Goal: Complete application form: Complete application form

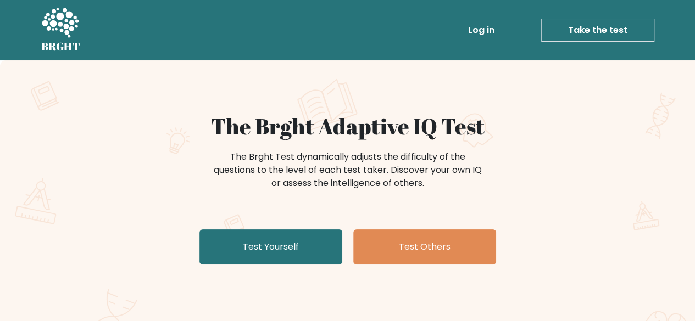
scroll to position [55, 0]
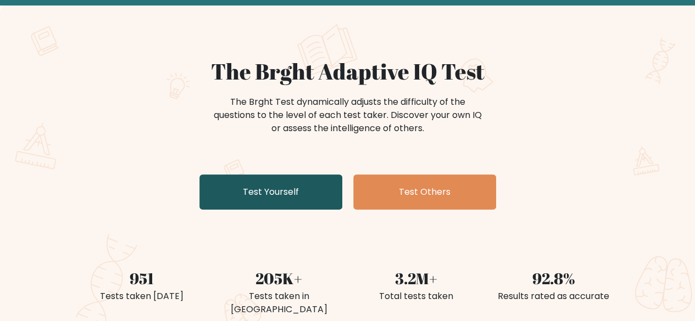
click at [302, 185] on link "Test Yourself" at bounding box center [270, 192] width 143 height 35
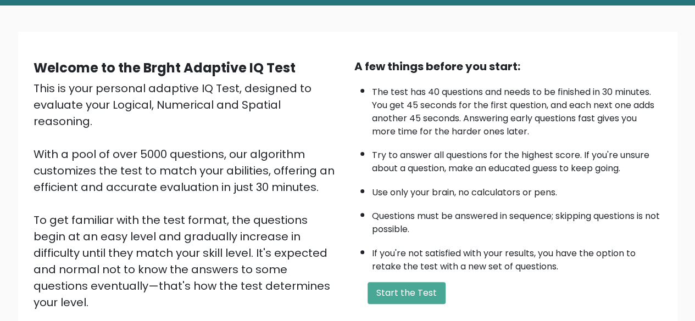
scroll to position [110, 0]
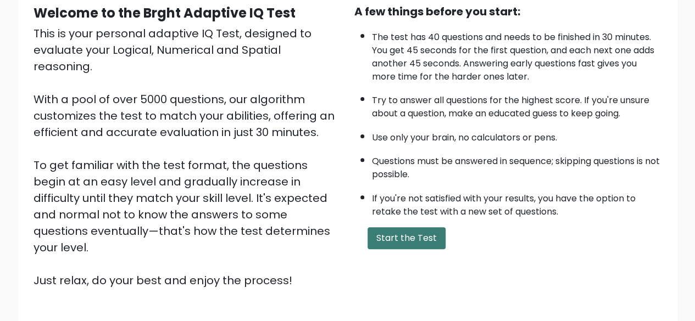
click at [414, 235] on button "Start the Test" at bounding box center [406, 238] width 78 height 22
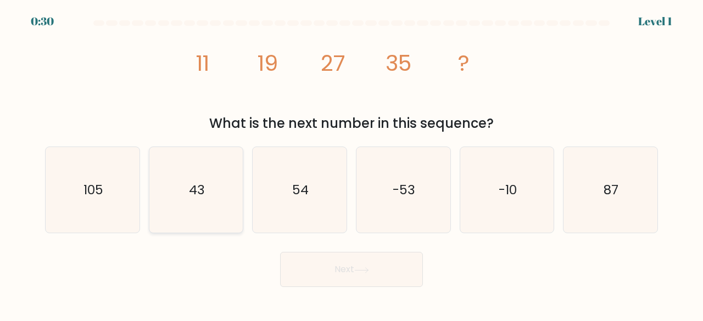
click at [197, 205] on icon "43" at bounding box center [196, 190] width 86 height 86
click at [351, 164] on input "b. 43" at bounding box center [351, 162] width 1 height 3
radio input "true"
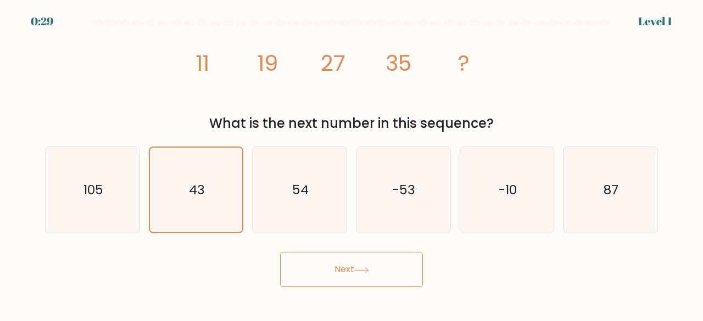
click at [312, 282] on button "Next" at bounding box center [351, 269] width 143 height 35
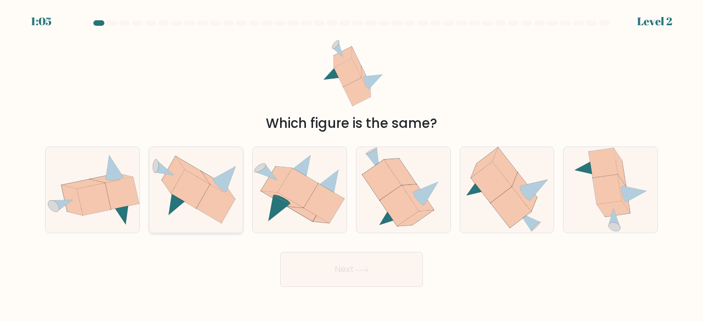
click at [192, 193] on icon at bounding box center [190, 189] width 39 height 39
click at [351, 164] on input "b." at bounding box center [351, 162] width 1 height 3
radio input "true"
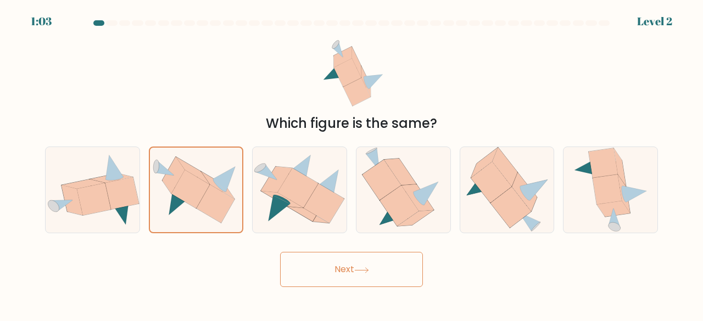
click at [346, 270] on button "Next" at bounding box center [351, 269] width 143 height 35
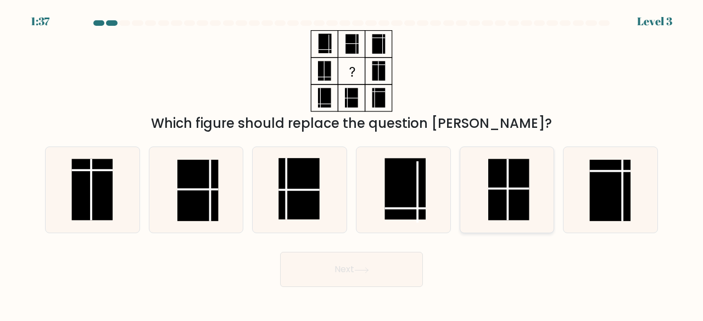
click at [506, 199] on rect at bounding box center [508, 190] width 41 height 62
click at [352, 164] on input "e." at bounding box center [351, 162] width 1 height 3
radio input "true"
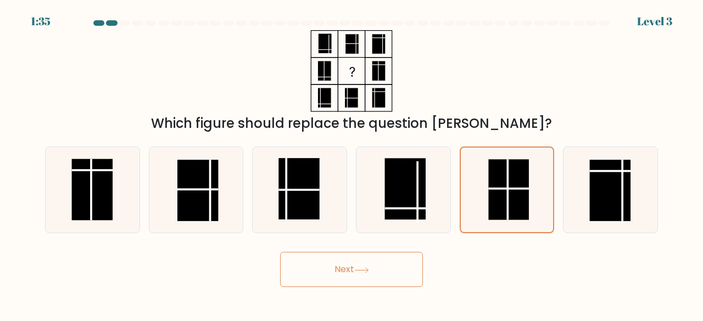
click at [329, 265] on button "Next" at bounding box center [351, 269] width 143 height 35
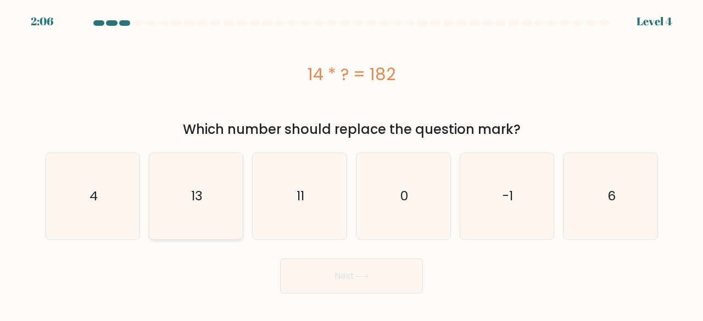
click at [169, 204] on icon "13" at bounding box center [196, 196] width 86 height 86
click at [351, 164] on input "b. 13" at bounding box center [351, 162] width 1 height 3
radio input "true"
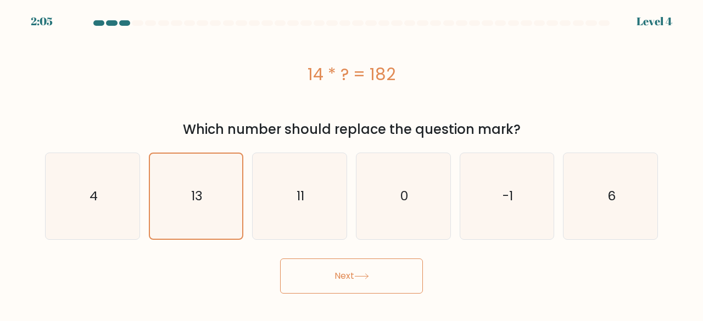
click at [374, 280] on button "Next" at bounding box center [351, 276] width 143 height 35
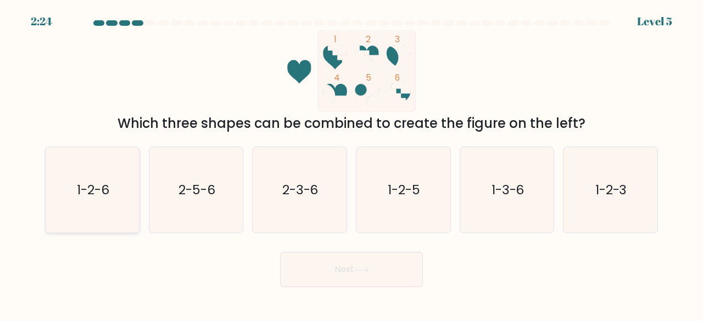
click at [71, 208] on icon "1-2-6" at bounding box center [92, 190] width 86 height 86
click at [351, 164] on input "a. 1-2-6" at bounding box center [351, 162] width 1 height 3
radio input "true"
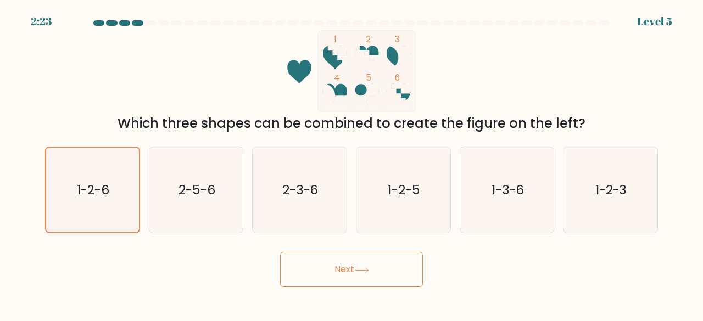
click at [335, 260] on button "Next" at bounding box center [351, 269] width 143 height 35
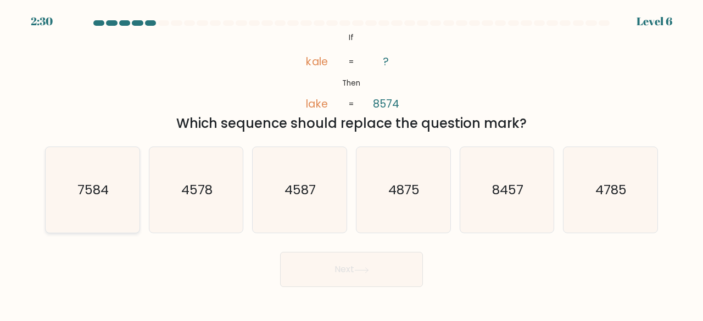
click at [81, 208] on icon "7584" at bounding box center [92, 190] width 86 height 86
click at [351, 164] on input "a. 7584" at bounding box center [351, 162] width 1 height 3
radio input "true"
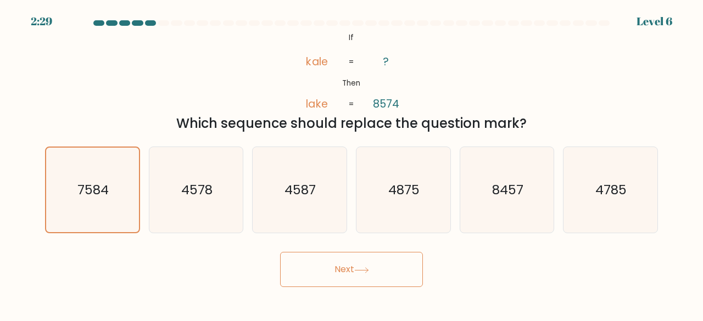
click at [324, 283] on button "Next" at bounding box center [351, 269] width 143 height 35
click at [399, 293] on body "2:28 Level 6 If" at bounding box center [351, 160] width 703 height 321
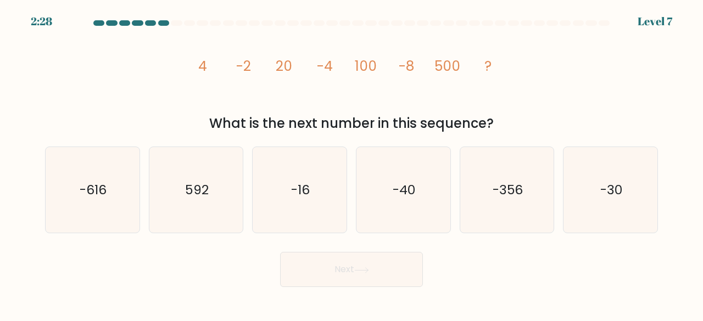
click at [392, 273] on button "Next" at bounding box center [351, 269] width 143 height 35
click at [571, 288] on body "2:53 Level 7" at bounding box center [351, 160] width 703 height 321
click at [412, 195] on text "-40" at bounding box center [404, 190] width 23 height 18
click at [352, 164] on input "d. -40" at bounding box center [351, 162] width 1 height 3
radio input "true"
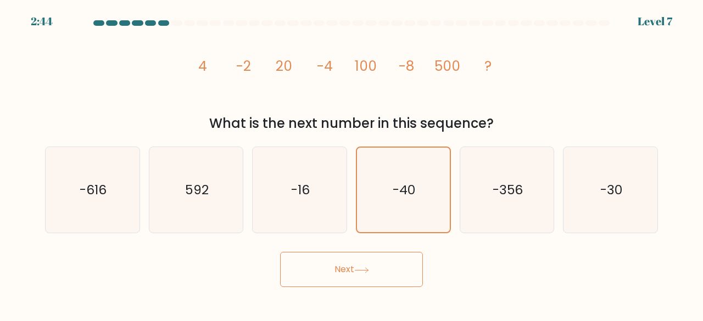
click at [384, 262] on button "Next" at bounding box center [351, 269] width 143 height 35
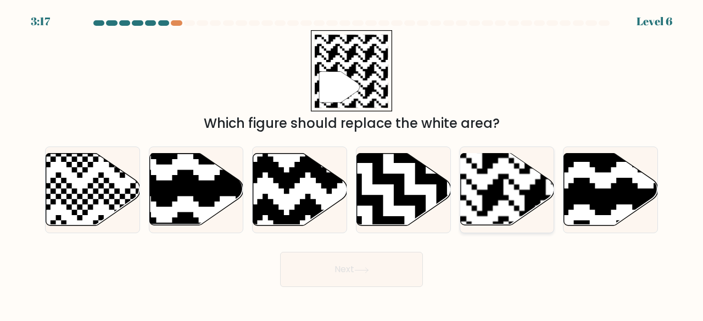
click at [478, 194] on rect at bounding box center [535, 153] width 170 height 170
click at [352, 164] on input "e." at bounding box center [351, 162] width 1 height 3
radio input "true"
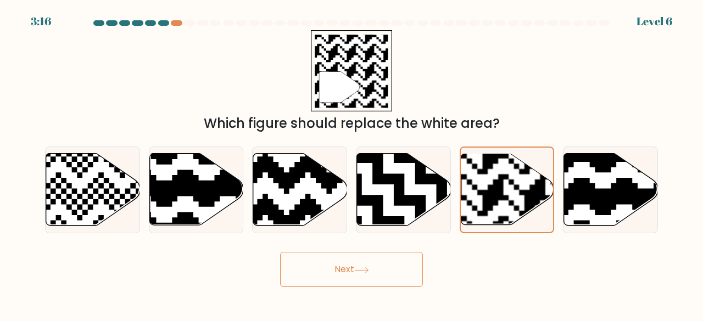
click at [397, 264] on button "Next" at bounding box center [351, 269] width 143 height 35
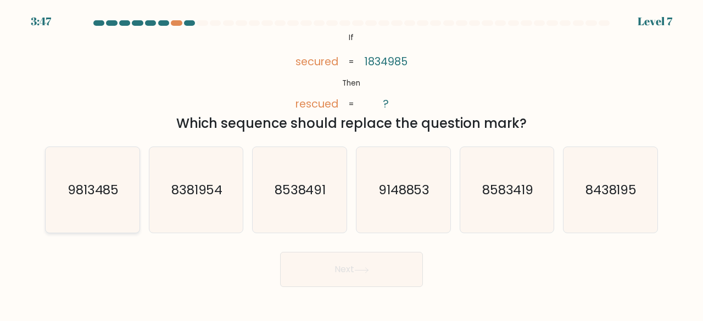
click at [104, 200] on icon "9813485" at bounding box center [92, 190] width 86 height 86
click at [351, 164] on input "a. 9813485" at bounding box center [351, 162] width 1 height 3
radio input "true"
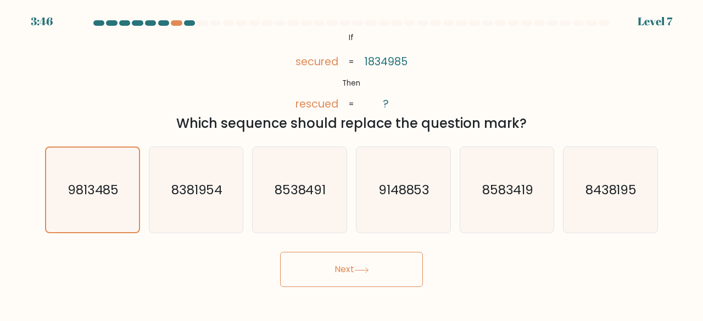
click at [354, 274] on button "Next" at bounding box center [351, 269] width 143 height 35
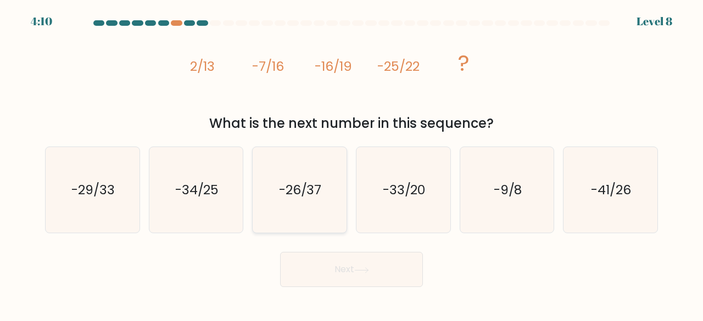
click at [329, 204] on icon "-26/37" at bounding box center [299, 190] width 86 height 86
click at [351, 164] on input "c. -26/37" at bounding box center [351, 162] width 1 height 3
radio input "true"
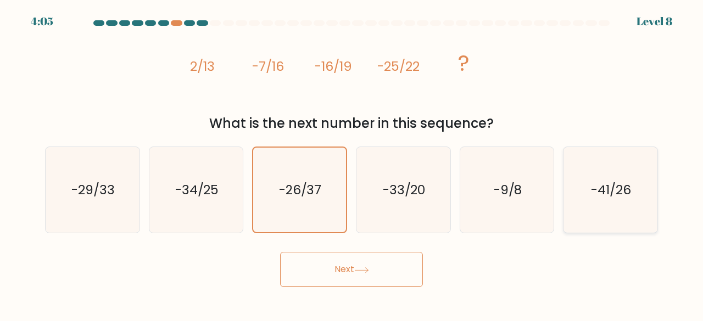
click at [640, 204] on icon "-41/26" at bounding box center [610, 190] width 86 height 86
click at [352, 164] on input "f. -41/26" at bounding box center [351, 162] width 1 height 3
radio input "true"
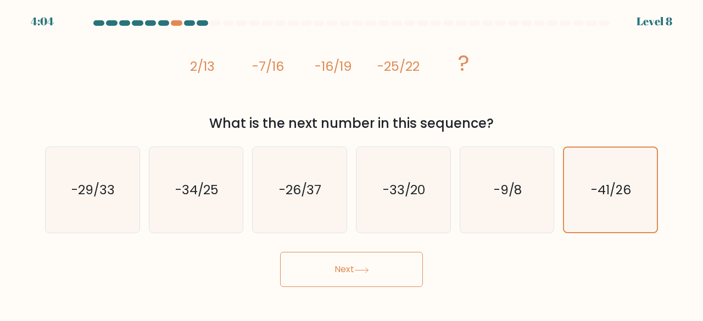
click at [389, 262] on button "Next" at bounding box center [351, 269] width 143 height 35
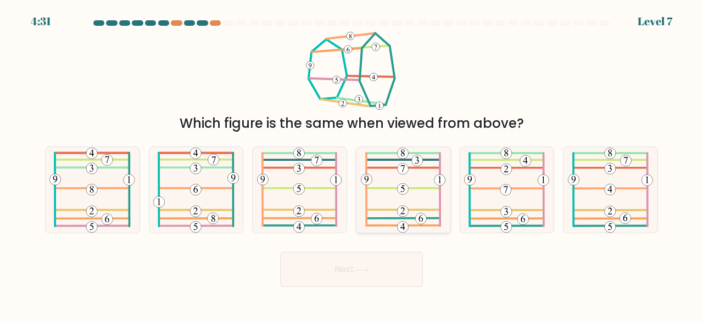
click at [406, 195] on icon at bounding box center [403, 190] width 85 height 86
click at [352, 164] on input "d." at bounding box center [351, 162] width 1 height 3
radio input "true"
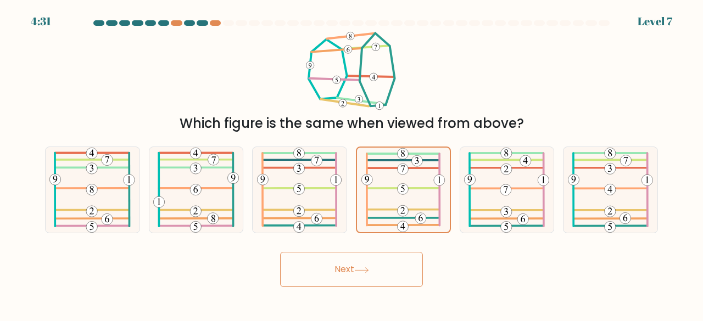
click at [381, 268] on button "Next" at bounding box center [351, 269] width 143 height 35
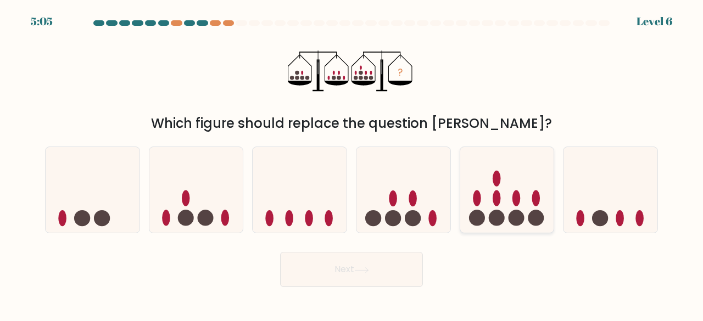
click at [490, 204] on icon at bounding box center [507, 189] width 94 height 77
click at [352, 164] on input "e." at bounding box center [351, 162] width 1 height 3
radio input "true"
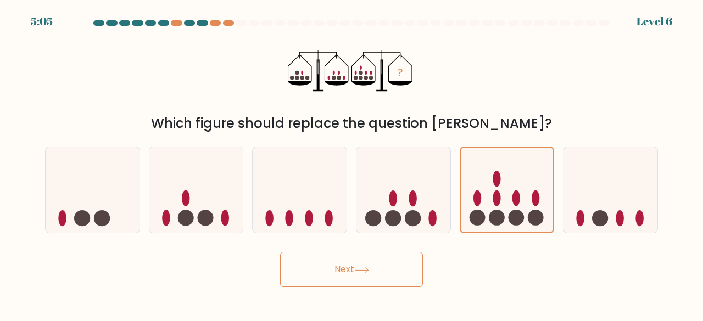
click at [387, 276] on button "Next" at bounding box center [351, 269] width 143 height 35
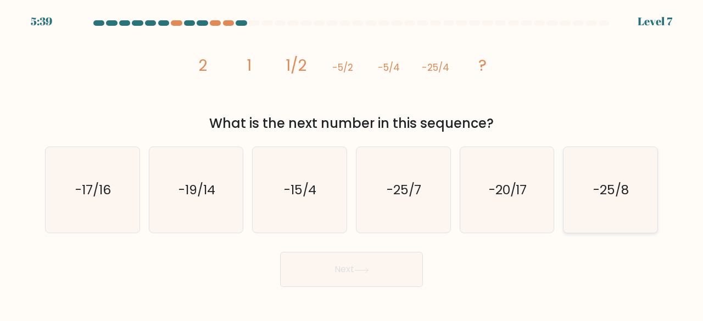
click at [575, 182] on icon "-25/8" at bounding box center [610, 190] width 86 height 86
click at [352, 164] on input "f. -25/8" at bounding box center [351, 162] width 1 height 3
radio input "true"
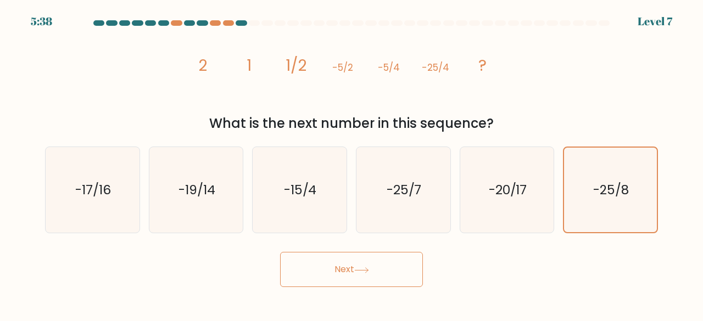
click at [384, 281] on button "Next" at bounding box center [351, 269] width 143 height 35
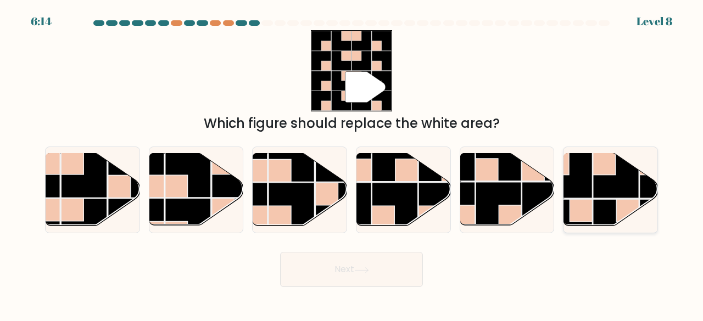
click at [594, 194] on rect at bounding box center [616, 176] width 46 height 46
click at [352, 164] on input "f." at bounding box center [351, 162] width 1 height 3
radio input "true"
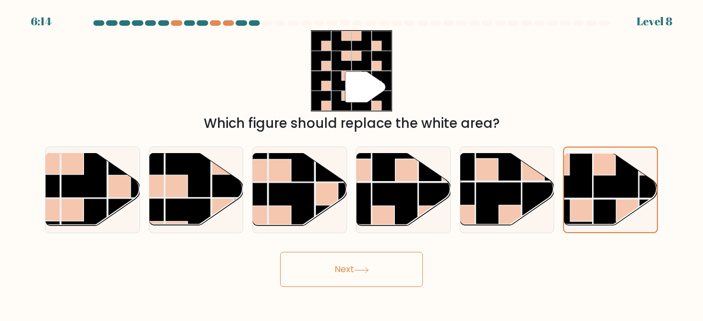
click at [375, 268] on button "Next" at bounding box center [351, 269] width 143 height 35
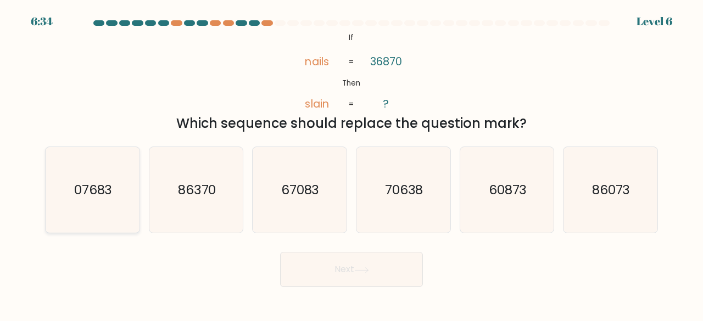
click at [98, 209] on icon "07683" at bounding box center [92, 190] width 86 height 86
click at [351, 164] on input "a. 07683" at bounding box center [351, 162] width 1 height 3
radio input "true"
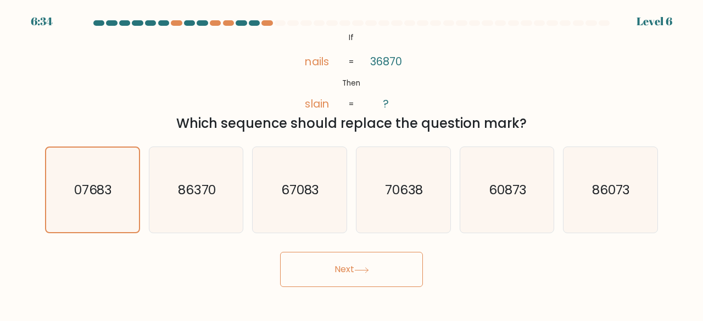
click at [379, 269] on button "Next" at bounding box center [351, 269] width 143 height 35
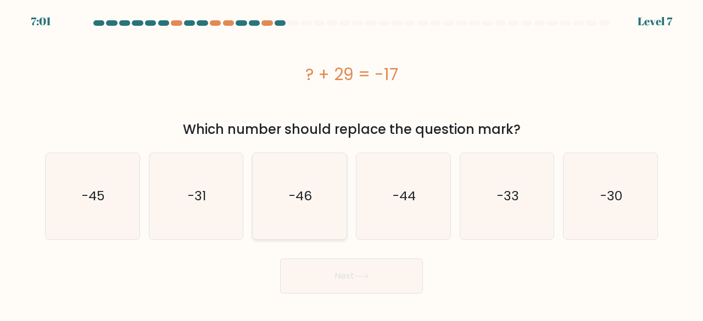
click at [292, 208] on icon "-46" at bounding box center [299, 196] width 86 height 86
click at [351, 164] on input "c. -46" at bounding box center [351, 162] width 1 height 3
radio input "true"
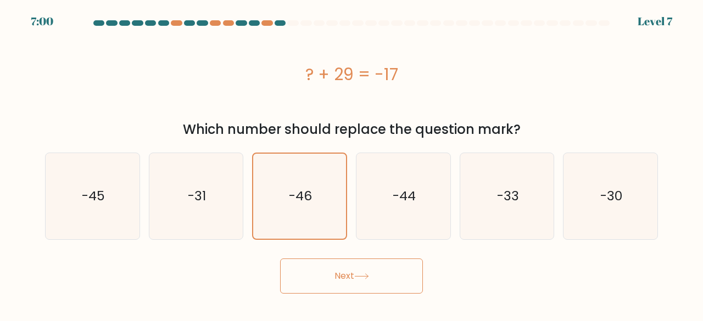
click at [331, 264] on button "Next" at bounding box center [351, 276] width 143 height 35
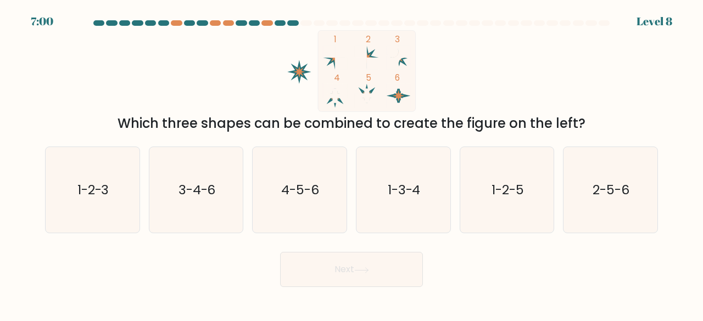
click at [338, 270] on button "Next" at bounding box center [351, 269] width 143 height 35
click at [232, 264] on div "Next" at bounding box center [351, 267] width 626 height 41
click at [392, 96] on icon at bounding box center [399, 96] width 24 height 24
click at [315, 199] on icon "4-5-6" at bounding box center [299, 190] width 86 height 86
click at [351, 164] on input "c. 4-5-6" at bounding box center [351, 162] width 1 height 3
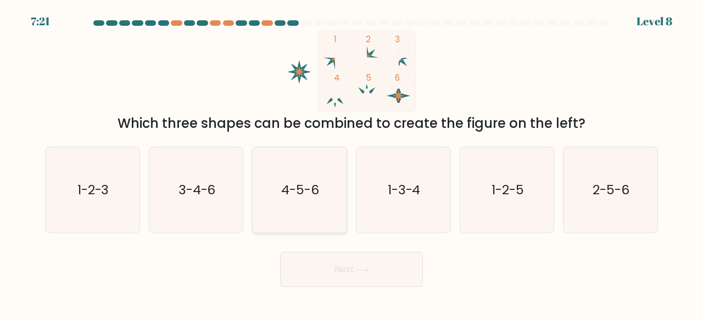
radio input "true"
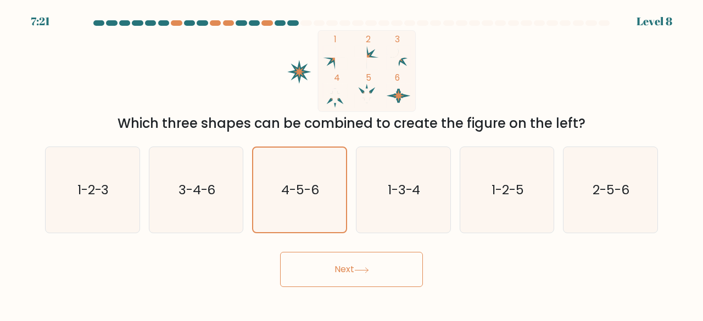
click at [371, 259] on button "Next" at bounding box center [351, 269] width 143 height 35
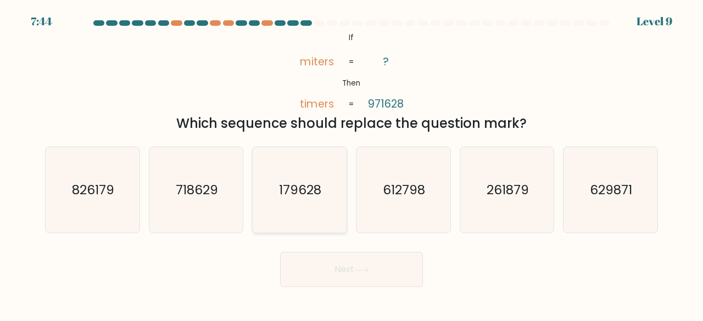
click at [289, 194] on text "179628" at bounding box center [301, 190] width 42 height 18
click at [351, 164] on input "c. 179628" at bounding box center [351, 162] width 1 height 3
radio input "true"
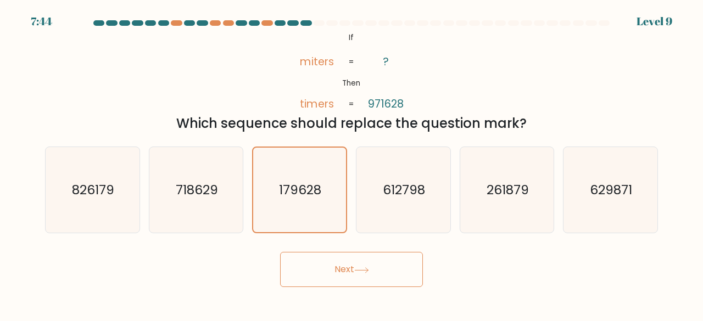
click at [342, 269] on button "Next" at bounding box center [351, 269] width 143 height 35
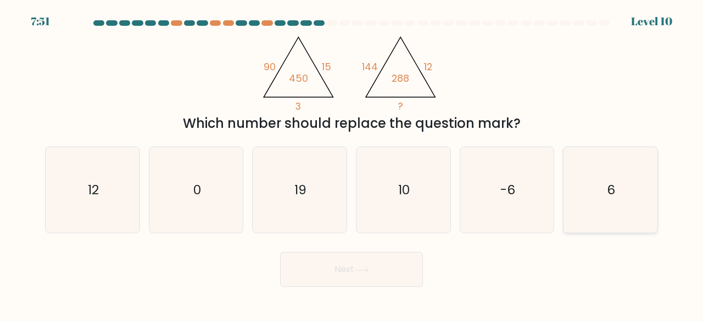
click at [602, 207] on icon "6" at bounding box center [610, 190] width 86 height 86
click at [352, 164] on input "f. 6" at bounding box center [351, 162] width 1 height 3
radio input "true"
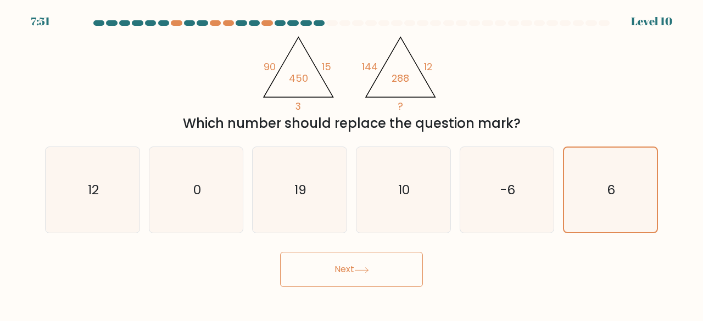
click at [350, 283] on button "Next" at bounding box center [351, 269] width 143 height 35
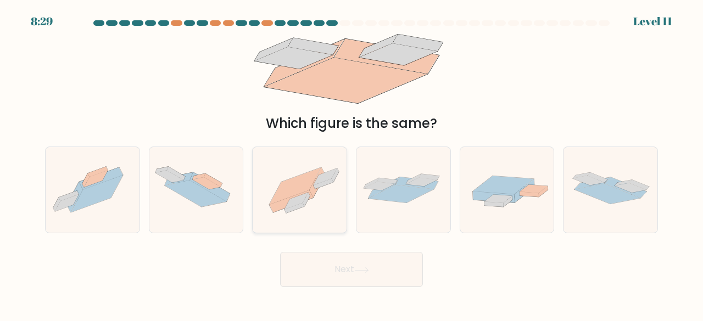
click at [293, 217] on icon at bounding box center [300, 190] width 94 height 70
click at [351, 164] on input "c." at bounding box center [351, 162] width 1 height 3
radio input "true"
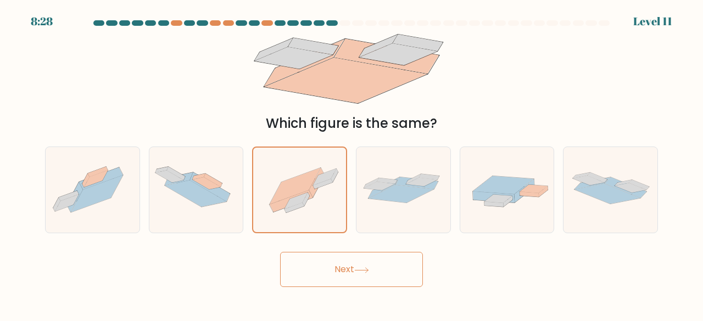
click at [305, 265] on button "Next" at bounding box center [351, 269] width 143 height 35
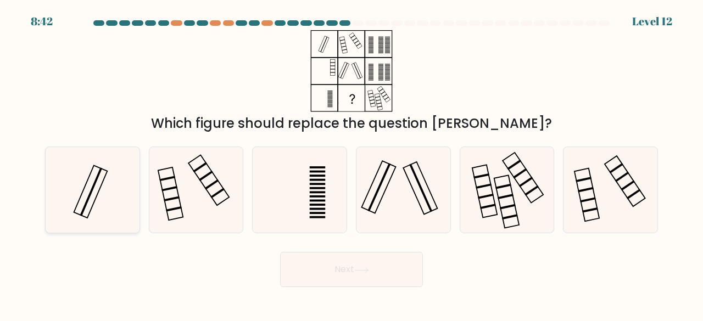
click at [95, 197] on icon at bounding box center [92, 190] width 86 height 86
click at [351, 164] on input "a." at bounding box center [351, 162] width 1 height 3
radio input "true"
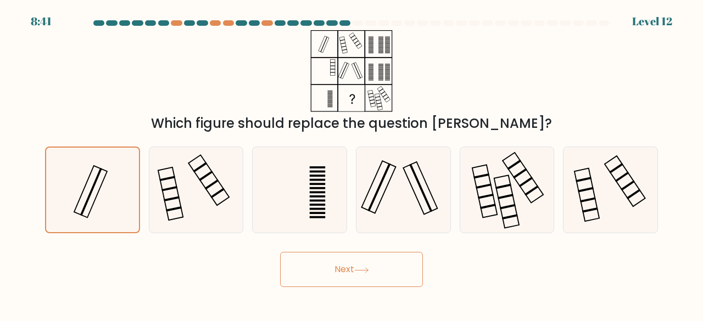
click at [339, 272] on button "Next" at bounding box center [351, 269] width 143 height 35
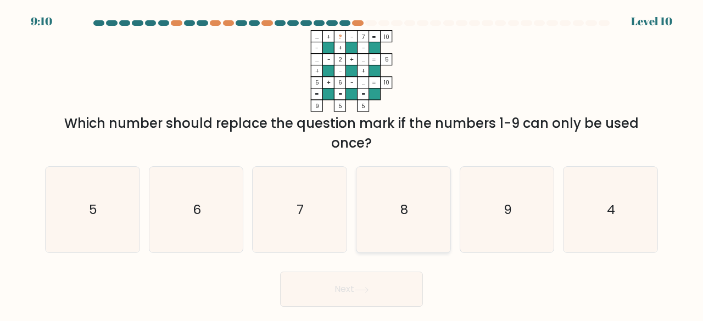
click at [433, 236] on icon "8" at bounding box center [403, 210] width 86 height 86
click at [352, 164] on input "d. 8" at bounding box center [351, 162] width 1 height 3
radio input "true"
click at [404, 290] on button "Next" at bounding box center [351, 289] width 143 height 35
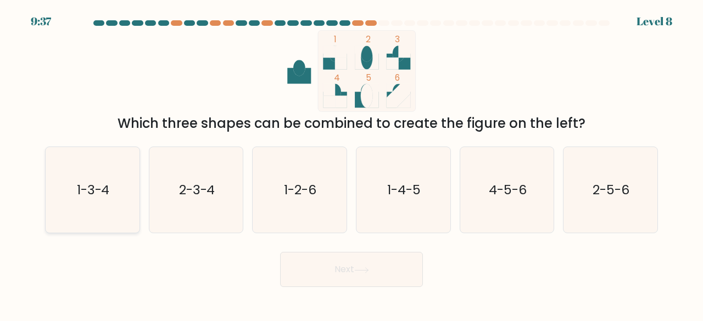
click at [110, 184] on text "1-3-4" at bounding box center [93, 190] width 33 height 18
click at [351, 164] on input "a. 1-3-4" at bounding box center [351, 162] width 1 height 3
radio input "true"
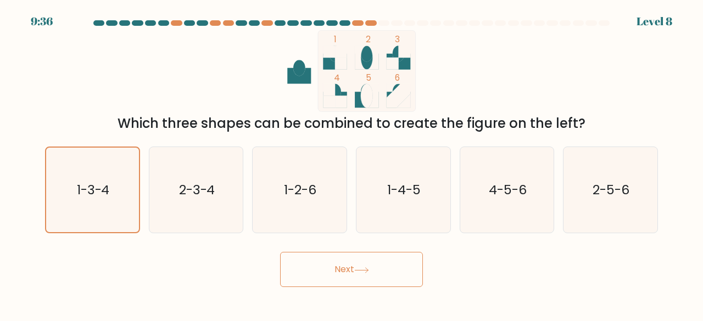
click at [367, 273] on button "Next" at bounding box center [351, 269] width 143 height 35
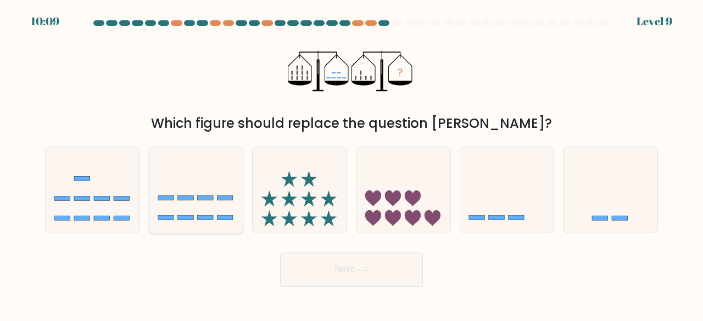
click at [179, 207] on icon at bounding box center [196, 189] width 94 height 77
click at [351, 164] on input "b." at bounding box center [351, 162] width 1 height 3
radio input "true"
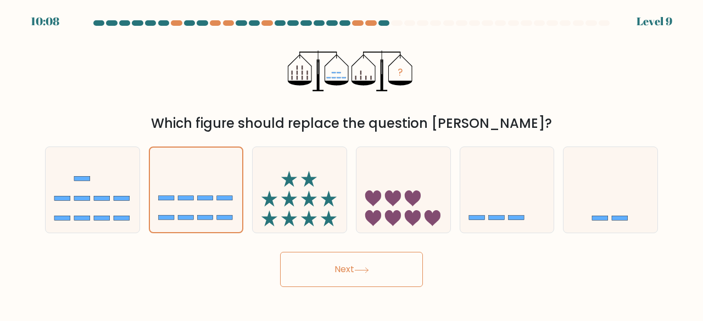
click at [309, 261] on button "Next" at bounding box center [351, 269] width 143 height 35
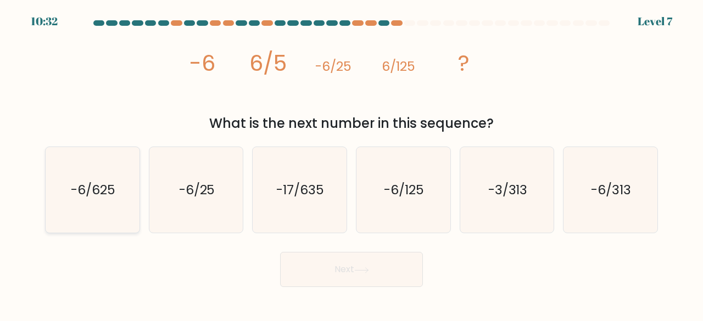
drag, startPoint x: 79, startPoint y: 193, endPoint x: 97, endPoint y: 200, distance: 20.0
click at [79, 193] on text "-6/625" at bounding box center [93, 190] width 44 height 18
click at [351, 164] on input "a. -6/625" at bounding box center [351, 162] width 1 height 3
radio input "true"
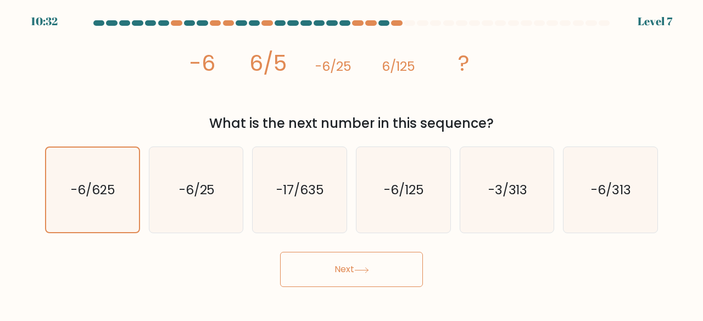
click at [309, 274] on button "Next" at bounding box center [351, 269] width 143 height 35
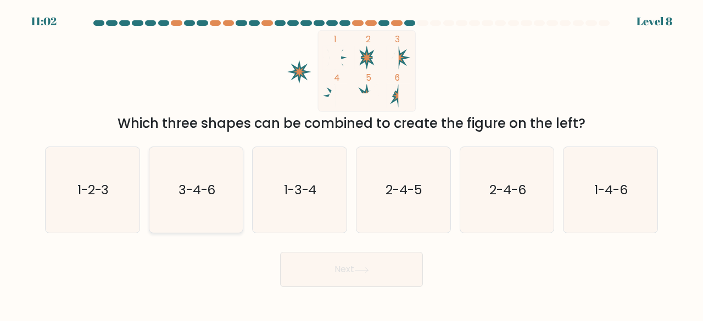
click at [185, 204] on icon "3-4-6" at bounding box center [196, 190] width 86 height 86
click at [351, 164] on input "b. 3-4-6" at bounding box center [351, 162] width 1 height 3
radio input "true"
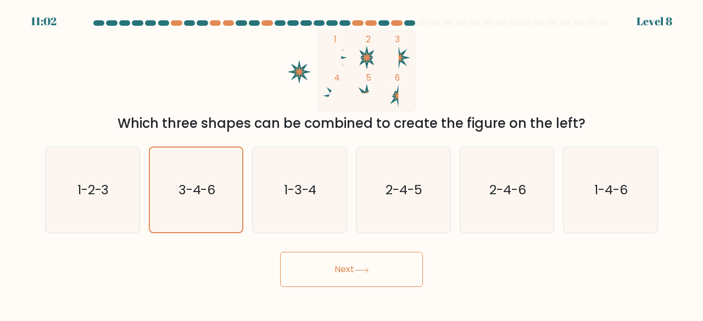
click at [340, 282] on button "Next" at bounding box center [351, 269] width 143 height 35
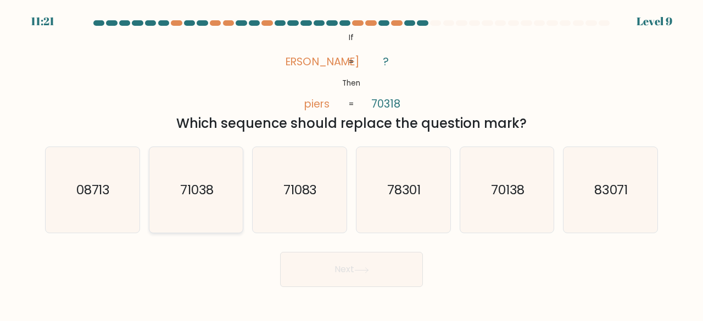
click at [225, 195] on icon "71038" at bounding box center [196, 190] width 86 height 86
click at [351, 164] on input "b. 71038" at bounding box center [351, 162] width 1 height 3
radio input "true"
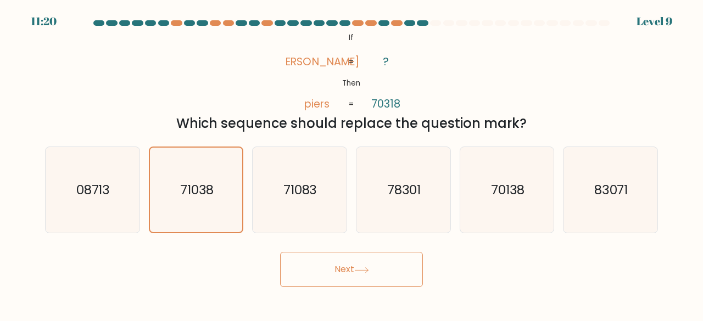
click at [332, 256] on button "Next" at bounding box center [351, 269] width 143 height 35
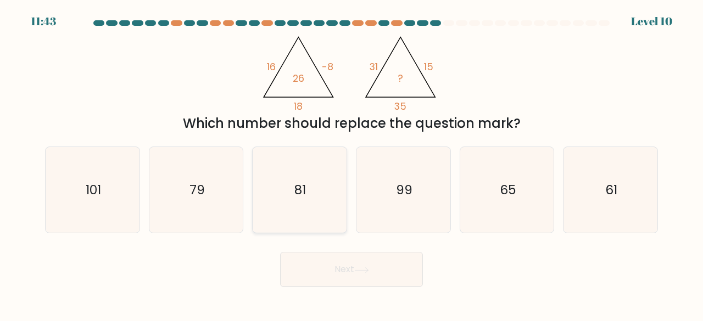
click at [304, 165] on icon "81" at bounding box center [299, 190] width 86 height 86
click at [351, 164] on input "c. 81" at bounding box center [351, 162] width 1 height 3
radio input "true"
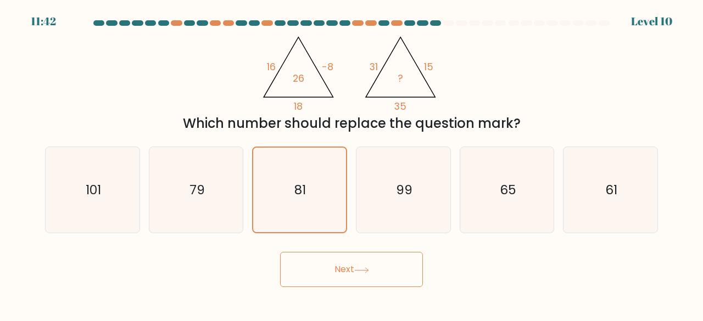
click at [345, 275] on button "Next" at bounding box center [351, 269] width 143 height 35
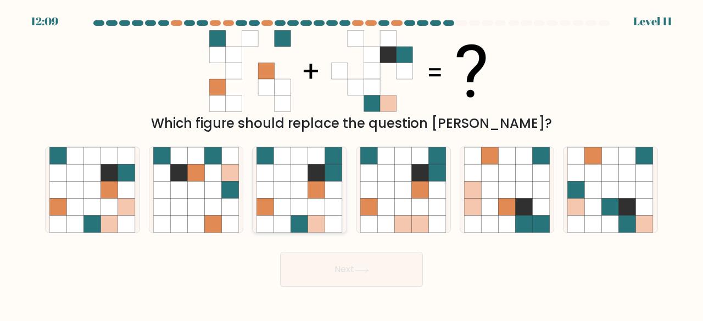
click at [301, 200] on icon at bounding box center [299, 207] width 17 height 17
click at [351, 164] on input "c." at bounding box center [351, 162] width 1 height 3
radio input "true"
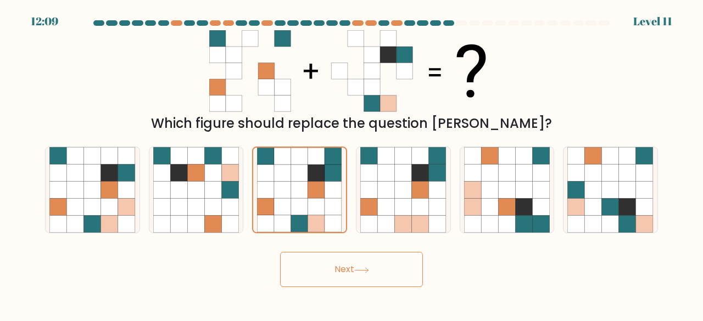
click at [366, 280] on button "Next" at bounding box center [351, 269] width 143 height 35
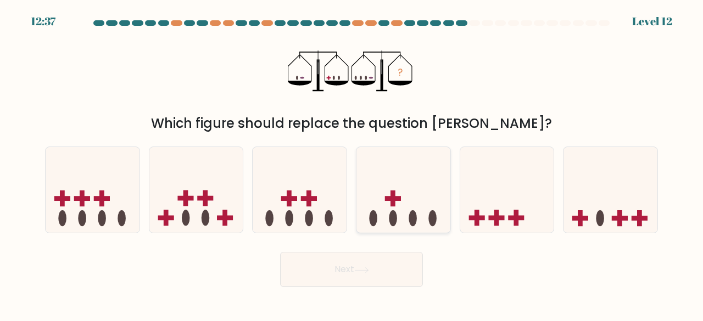
drag, startPoint x: 427, startPoint y: 200, endPoint x: 426, endPoint y: 209, distance: 8.4
click at [427, 201] on icon at bounding box center [403, 189] width 94 height 77
click at [352, 164] on input "d." at bounding box center [351, 162] width 1 height 3
radio input "true"
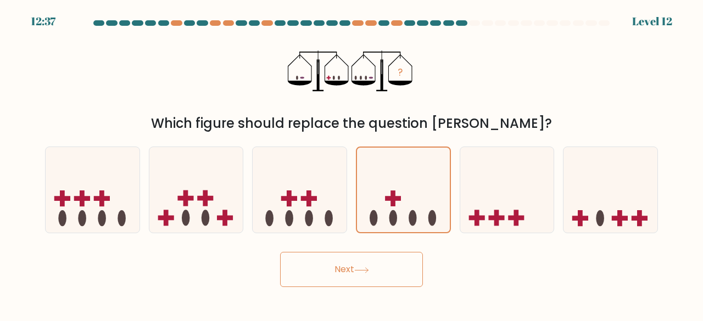
click at [388, 281] on button "Next" at bounding box center [351, 269] width 143 height 35
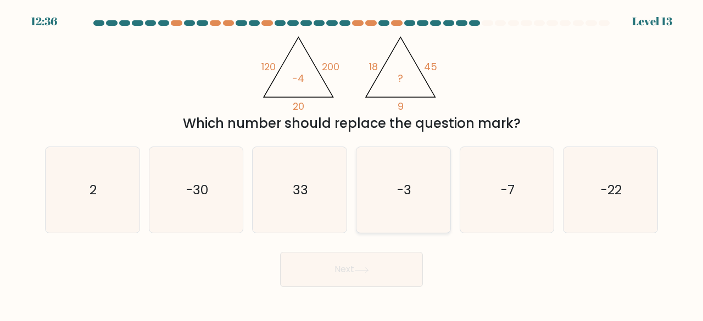
click at [434, 219] on icon "-3" at bounding box center [403, 190] width 86 height 86
click at [352, 164] on input "d. -3" at bounding box center [351, 162] width 1 height 3
radio input "true"
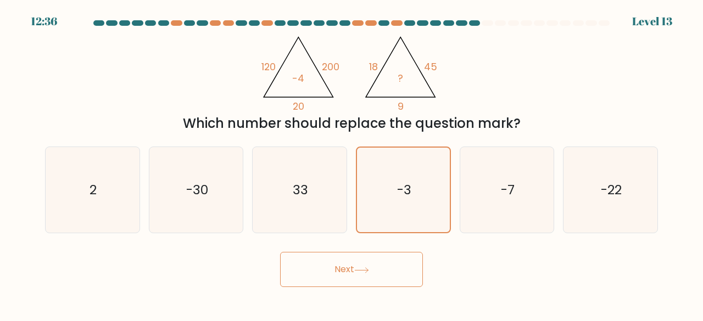
click at [392, 283] on button "Next" at bounding box center [351, 269] width 143 height 35
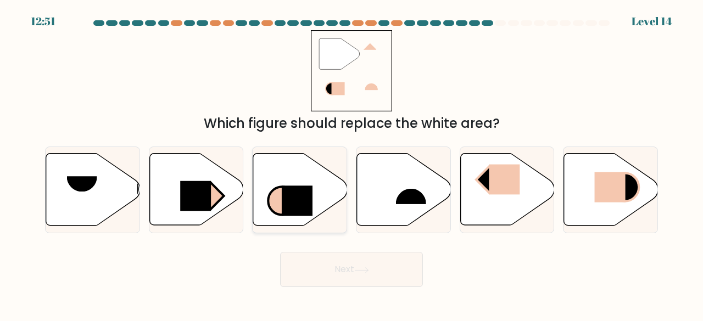
click at [308, 193] on rect at bounding box center [297, 201] width 31 height 30
click at [351, 164] on input "c." at bounding box center [351, 162] width 1 height 3
radio input "true"
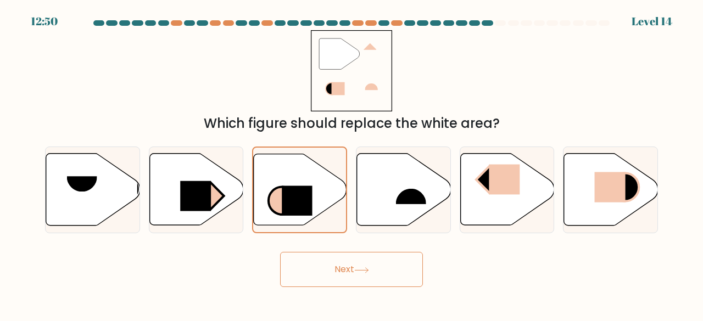
click at [367, 276] on button "Next" at bounding box center [351, 269] width 143 height 35
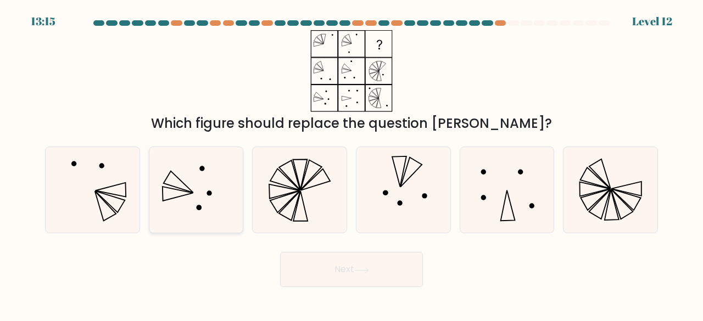
click at [206, 204] on icon at bounding box center [196, 190] width 86 height 86
click at [351, 164] on input "b." at bounding box center [351, 162] width 1 height 3
radio input "true"
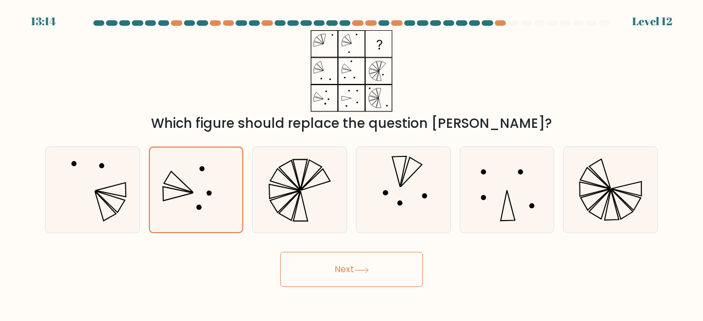
click at [388, 279] on button "Next" at bounding box center [351, 269] width 143 height 35
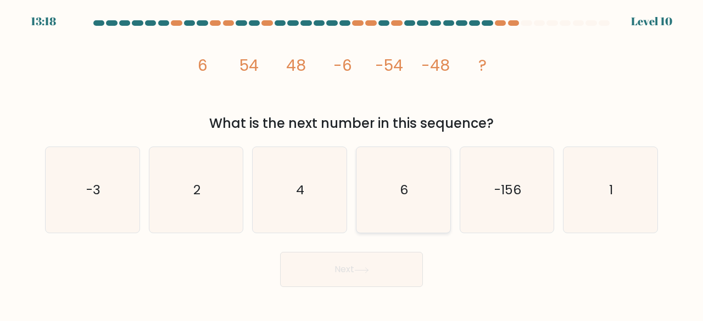
click at [373, 203] on icon "6" at bounding box center [403, 190] width 86 height 86
click at [352, 164] on input "d. 6" at bounding box center [351, 162] width 1 height 3
radio input "true"
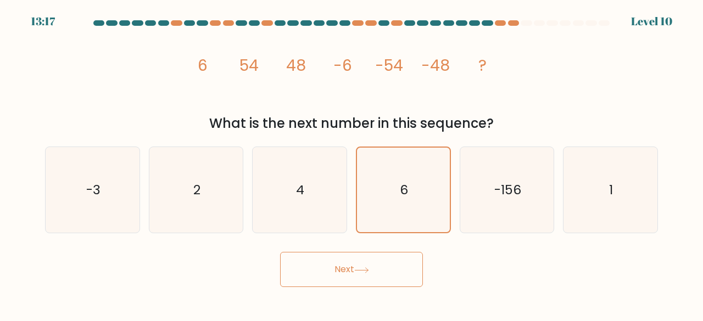
click at [376, 265] on button "Next" at bounding box center [351, 269] width 143 height 35
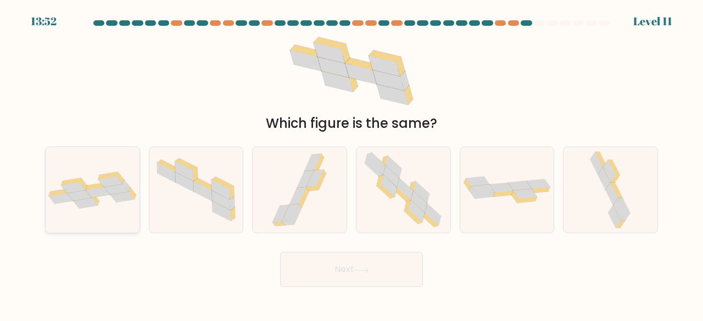
click at [71, 178] on icon at bounding box center [93, 190] width 94 height 37
click at [351, 164] on input "a." at bounding box center [351, 162] width 1 height 3
radio input "true"
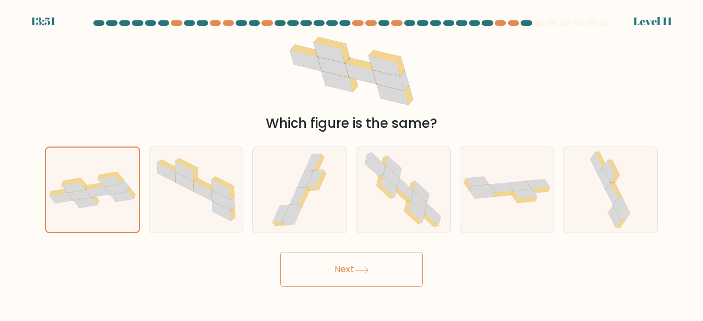
click at [314, 277] on button "Next" at bounding box center [351, 269] width 143 height 35
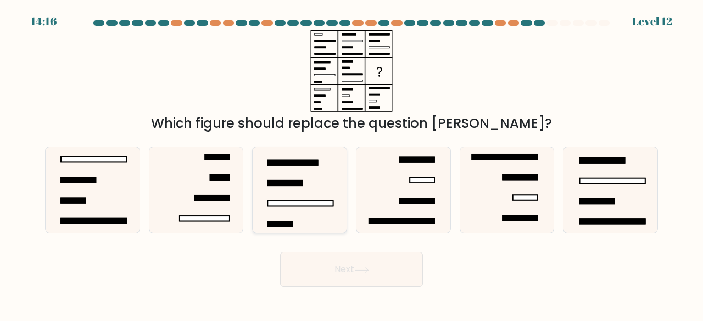
click at [312, 204] on rect at bounding box center [301, 203] width 66 height 5
click at [351, 164] on input "c." at bounding box center [351, 162] width 1 height 3
radio input "true"
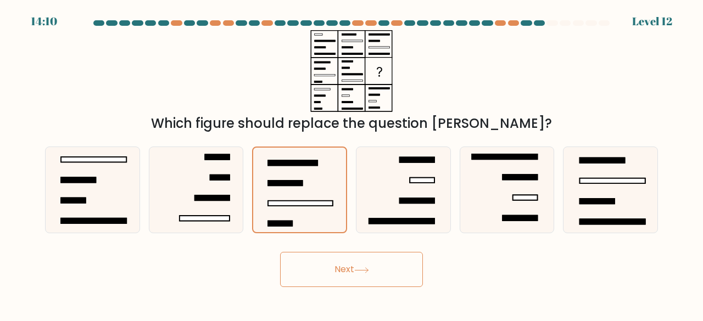
click at [372, 261] on button "Next" at bounding box center [351, 269] width 143 height 35
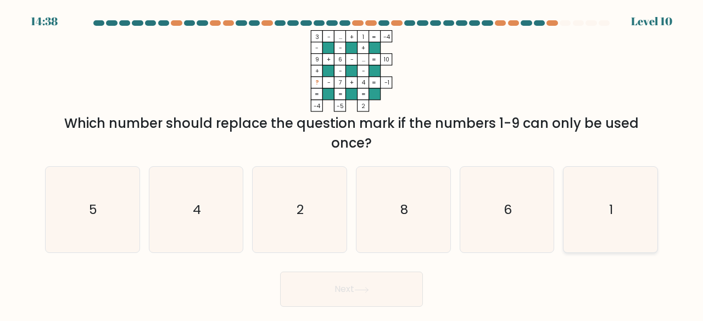
click at [580, 197] on icon "1" at bounding box center [610, 210] width 86 height 86
click at [352, 164] on input "f. 1" at bounding box center [351, 162] width 1 height 3
radio input "true"
click at [113, 236] on icon "5" at bounding box center [92, 210] width 86 height 86
click at [351, 164] on input "a. 5" at bounding box center [351, 162] width 1 height 3
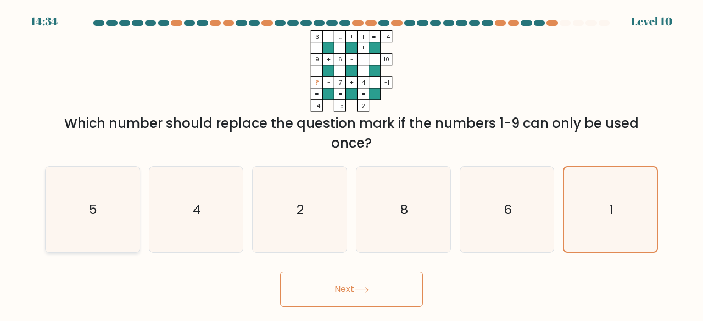
radio input "true"
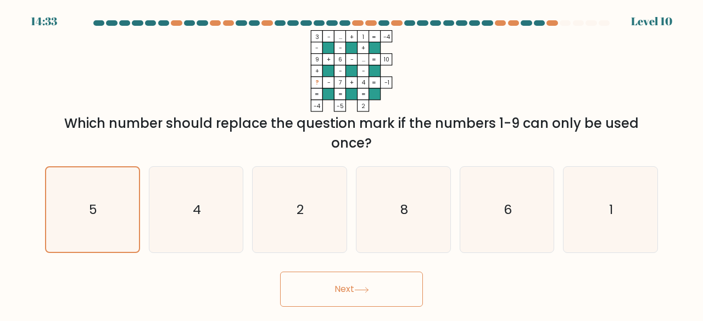
click at [295, 283] on button "Next" at bounding box center [351, 289] width 143 height 35
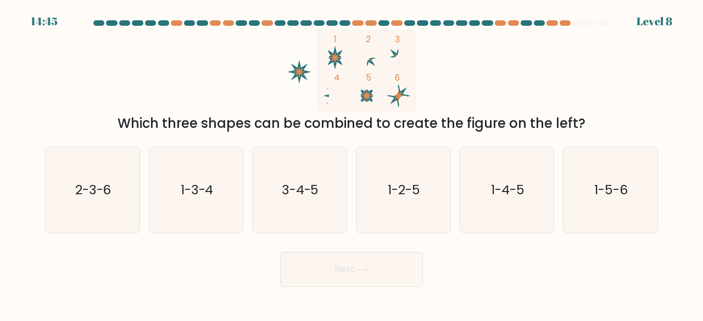
click at [404, 97] on circle at bounding box center [405, 102] width 12 height 12
click at [42, 216] on div "a. 2-3-6" at bounding box center [93, 190] width 104 height 87
click at [76, 214] on icon "2-3-6" at bounding box center [92, 190] width 86 height 86
click at [351, 164] on input "a. 2-3-6" at bounding box center [351, 162] width 1 height 3
radio input "true"
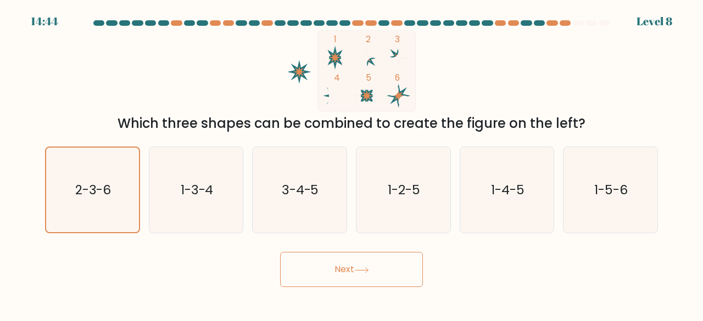
click at [314, 270] on button "Next" at bounding box center [351, 269] width 143 height 35
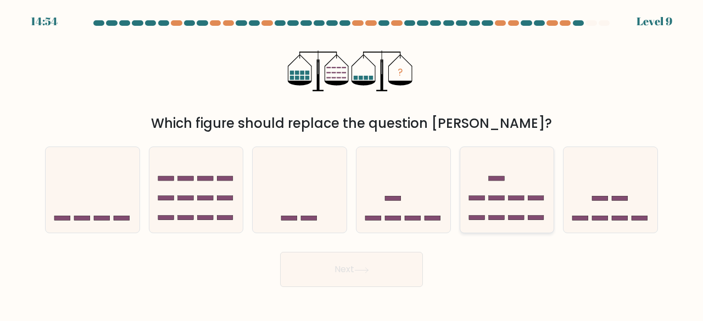
click at [510, 207] on icon at bounding box center [507, 189] width 94 height 77
click at [352, 164] on input "e." at bounding box center [351, 162] width 1 height 3
radio input "true"
click at [406, 258] on button "Next" at bounding box center [351, 269] width 143 height 35
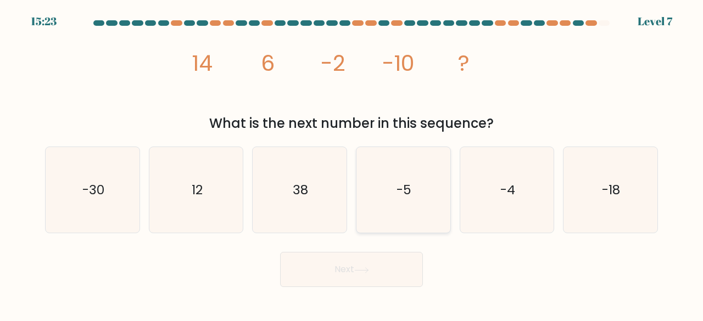
click at [445, 209] on icon "-5" at bounding box center [403, 190] width 86 height 86
click at [352, 164] on input "d. -5" at bounding box center [351, 162] width 1 height 3
radio input "true"
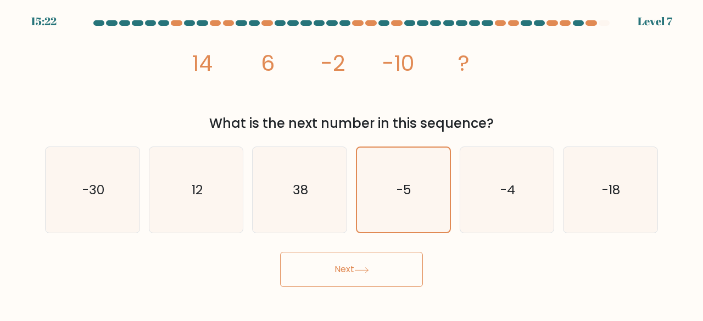
click at [395, 271] on button "Next" at bounding box center [351, 269] width 143 height 35
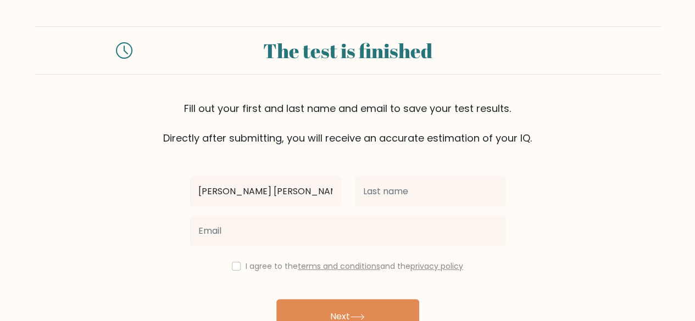
type input "[PERSON_NAME] [PERSON_NAME]"
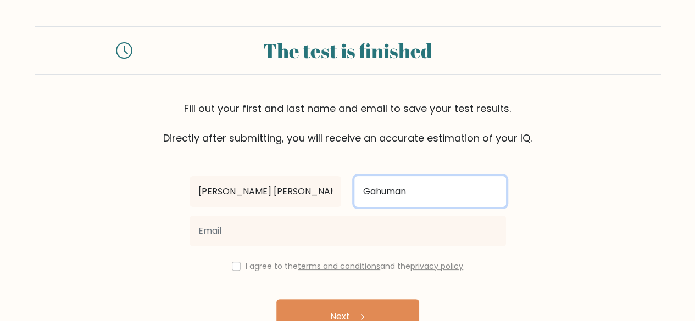
type input "Gahuman"
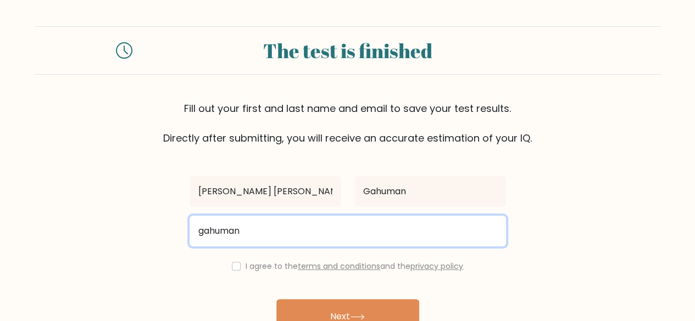
type input "gahumanlaling@gmail.com"
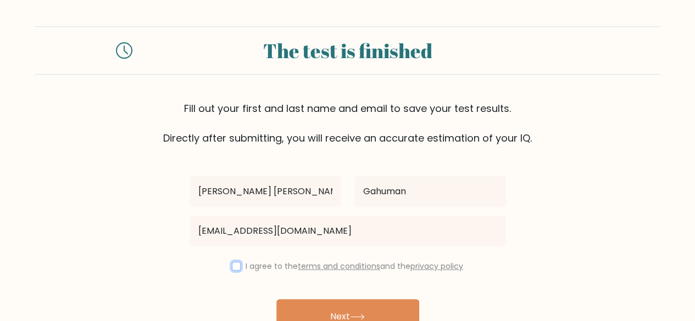
click at [232, 266] on input "checkbox" at bounding box center [236, 266] width 9 height 9
checkbox input "true"
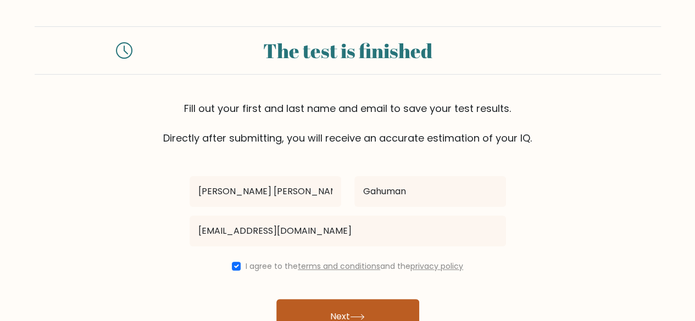
click at [331, 309] on button "Next" at bounding box center [347, 316] width 143 height 35
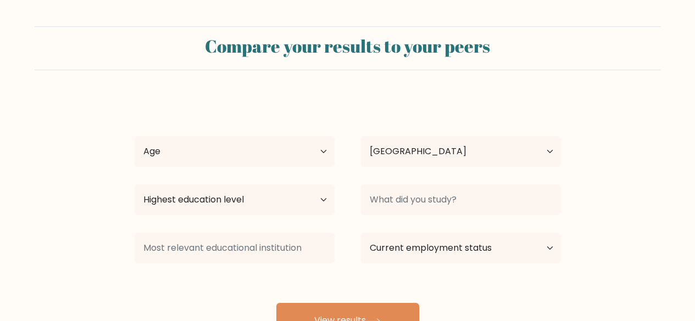
select select "PH"
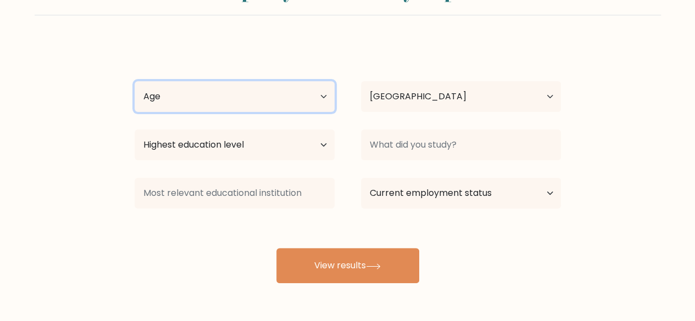
click at [260, 97] on select "Age Under 18 years old 18-24 years old 25-34 years old 35-44 years old 45-54 ye…" at bounding box center [235, 96] width 200 height 31
select select "25_34"
click at [135, 81] on select "Age Under 18 years old 18-24 years old 25-34 years old 35-44 years old 45-54 ye…" at bounding box center [235, 96] width 200 height 31
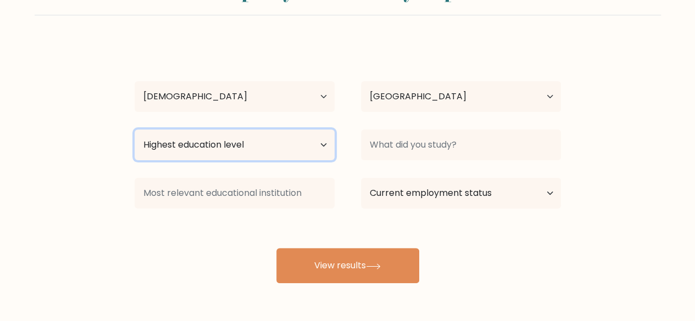
click at [245, 150] on select "Highest education level No schooling Primary Lower Secondary Upper Secondary Oc…" at bounding box center [235, 145] width 200 height 31
select select "bachelors_degree"
click at [135, 130] on select "Highest education level No schooling Primary Lower Secondary Upper Secondary Oc…" at bounding box center [235, 145] width 200 height 31
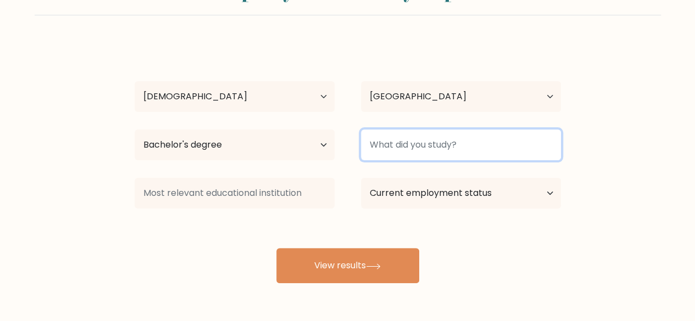
click at [411, 152] on input at bounding box center [461, 145] width 200 height 31
type input "B"
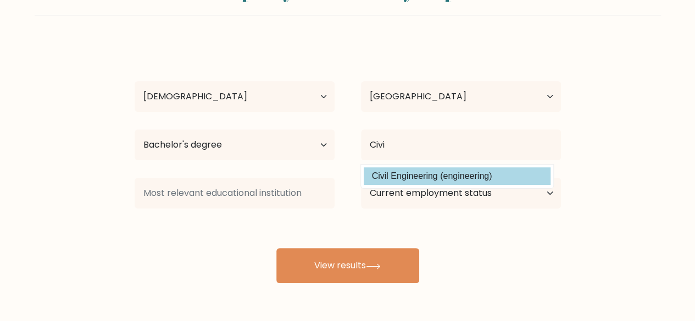
click at [411, 171] on option "Civil Engineering (engineering)" at bounding box center [457, 176] width 187 height 18
type input "Civil Engineering"
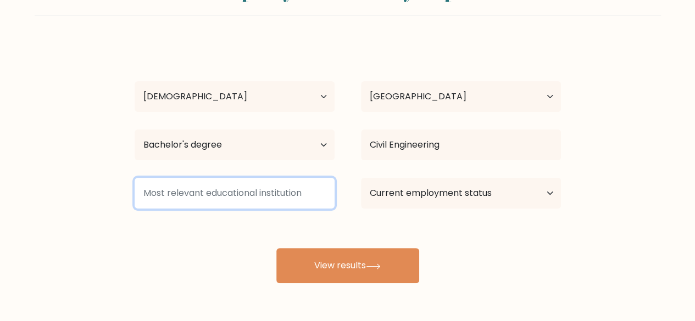
click at [224, 196] on input at bounding box center [235, 193] width 200 height 31
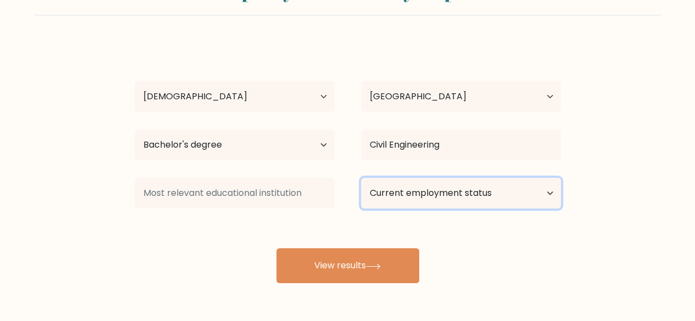
click at [456, 187] on select "Current employment status Employed Student Retired Other / prefer not to answer" at bounding box center [461, 193] width 200 height 31
select select "other"
click at [361, 178] on select "Current employment status Employed Student Retired Other / prefer not to answer" at bounding box center [461, 193] width 200 height 31
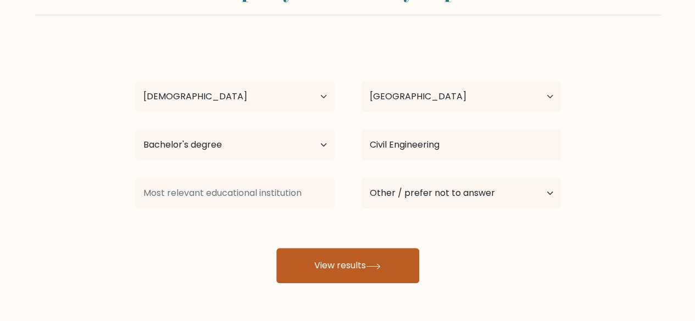
click at [370, 266] on icon at bounding box center [372, 266] width 13 height 5
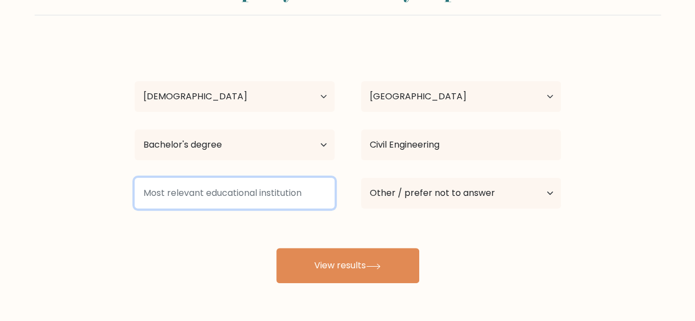
drag, startPoint x: 145, startPoint y: 194, endPoint x: 296, endPoint y: 192, distance: 151.0
click at [296, 192] on input at bounding box center [235, 193] width 200 height 31
click at [234, 185] on input at bounding box center [235, 193] width 200 height 31
type input "w"
type input "-"
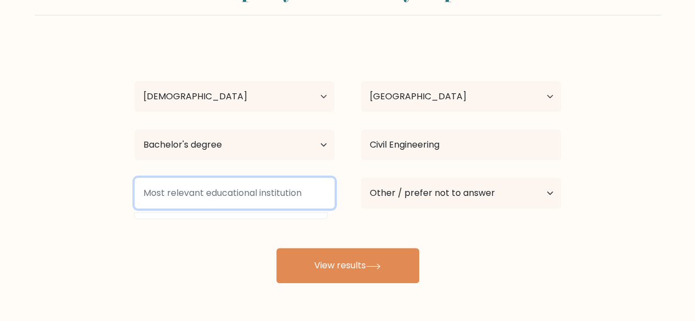
type input "y"
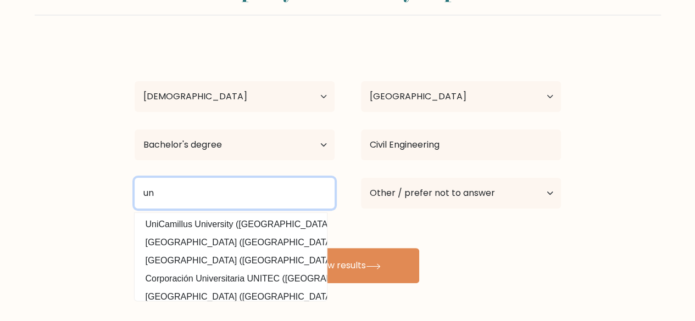
type input "u"
type input "Lake Lanao College, Inc."
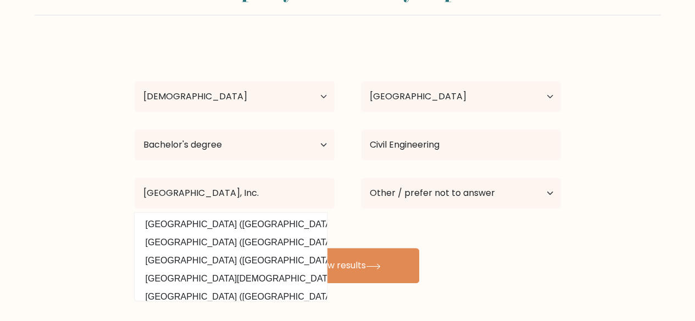
click at [59, 209] on form "Compare your results to your peers Karla Lalaine Gahuman Age Under 18 years old…" at bounding box center [347, 127] width 695 height 312
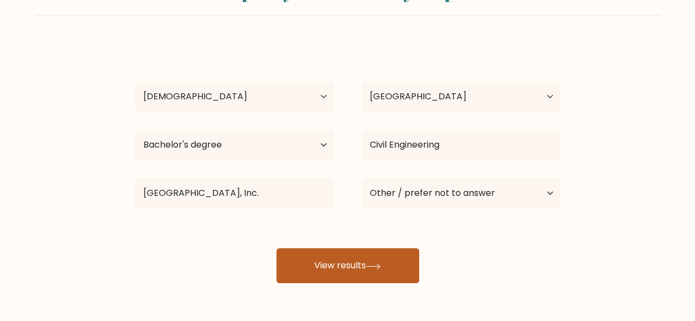
click at [334, 266] on button "View results" at bounding box center [347, 265] width 143 height 35
